Goal: Transaction & Acquisition: Purchase product/service

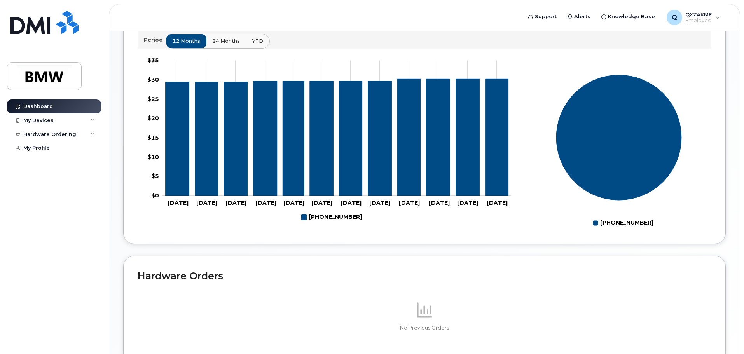
scroll to position [349, 0]
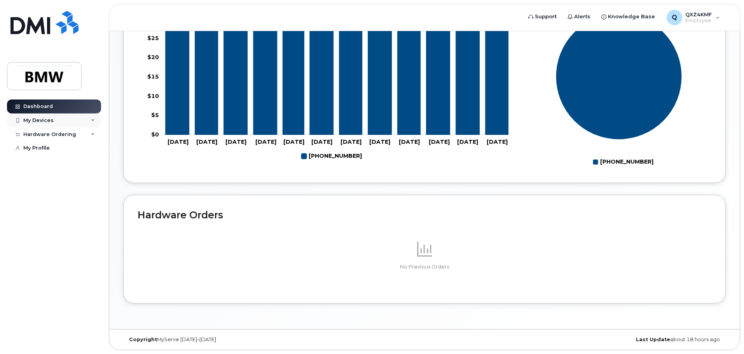
click at [92, 119] on icon at bounding box center [93, 121] width 4 height 4
click at [90, 182] on div "Hardware Ordering" at bounding box center [54, 176] width 94 height 14
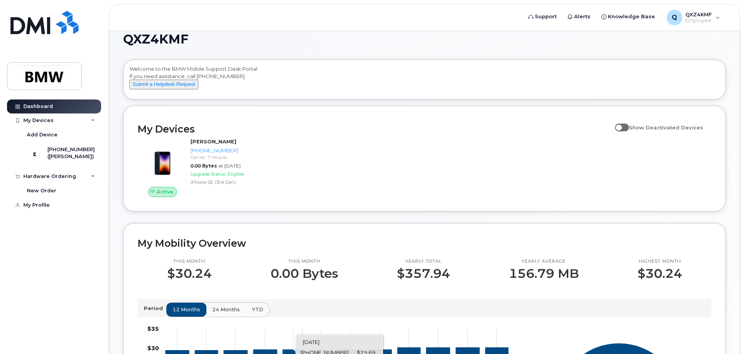
scroll to position [0, 0]
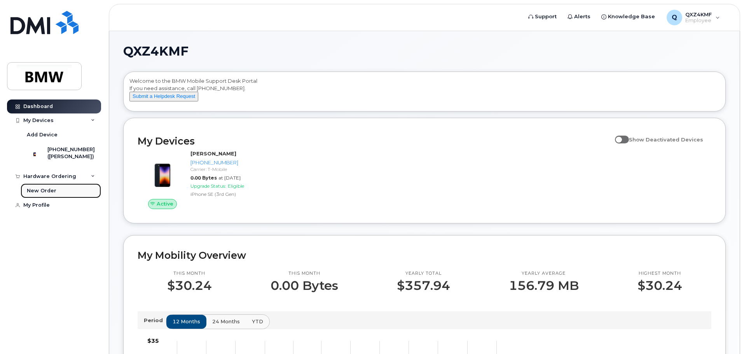
click at [44, 194] on div "New Order" at bounding box center [42, 190] width 30 height 7
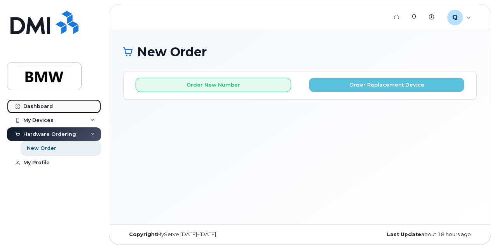
drag, startPoint x: 47, startPoint y: 104, endPoint x: 54, endPoint y: 105, distance: 7.1
click at [47, 104] on div "Dashboard" at bounding box center [38, 106] width 30 height 6
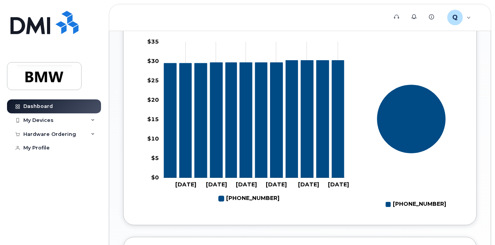
scroll to position [271, 0]
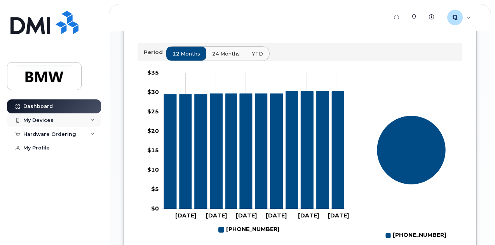
click at [44, 118] on div "My Devices" at bounding box center [38, 120] width 30 height 6
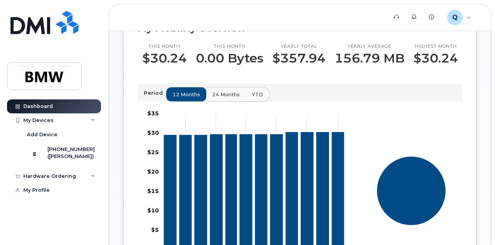
scroll to position [272, 0]
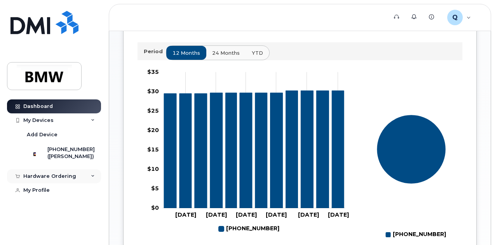
click at [83, 180] on div "Hardware Ordering" at bounding box center [54, 176] width 94 height 14
click at [42, 194] on div "New Order" at bounding box center [42, 190] width 30 height 7
